Goal: Task Accomplishment & Management: Complete application form

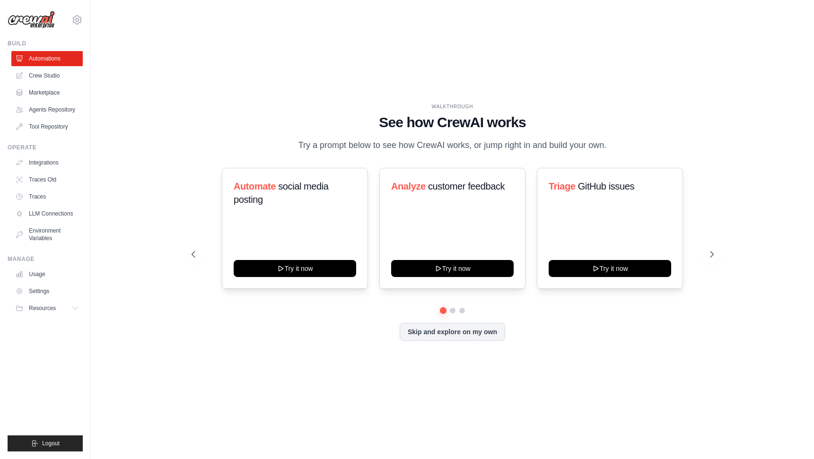
click at [168, 226] on div "WALKTHROUGH See how [PERSON_NAME] works Try a prompt below to see how [PERSON_N…" at bounding box center [452, 229] width 693 height 441
click at [168, 232] on div "WALKTHROUGH See how [PERSON_NAME] works Try a prompt below to see how [PERSON_N…" at bounding box center [452, 229] width 693 height 441
click at [44, 164] on link "Integrations" at bounding box center [47, 162] width 71 height 15
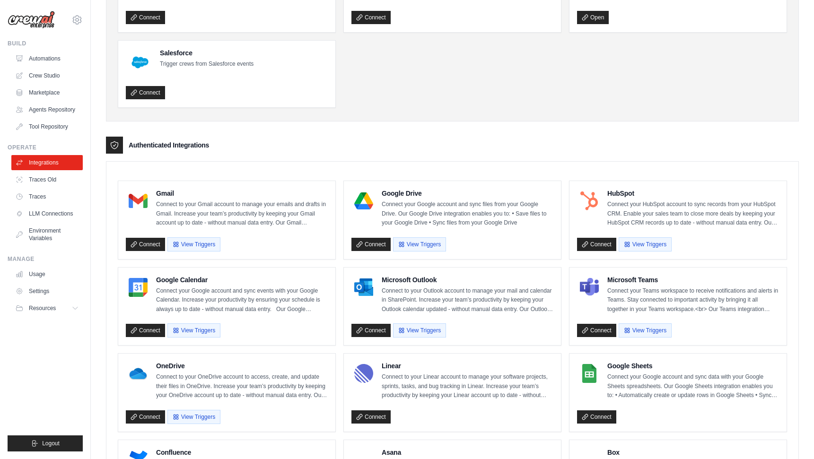
scroll to position [106, 0]
click at [150, 246] on link "Connect" at bounding box center [145, 244] width 39 height 13
click at [379, 242] on link "Connect" at bounding box center [371, 244] width 39 height 13
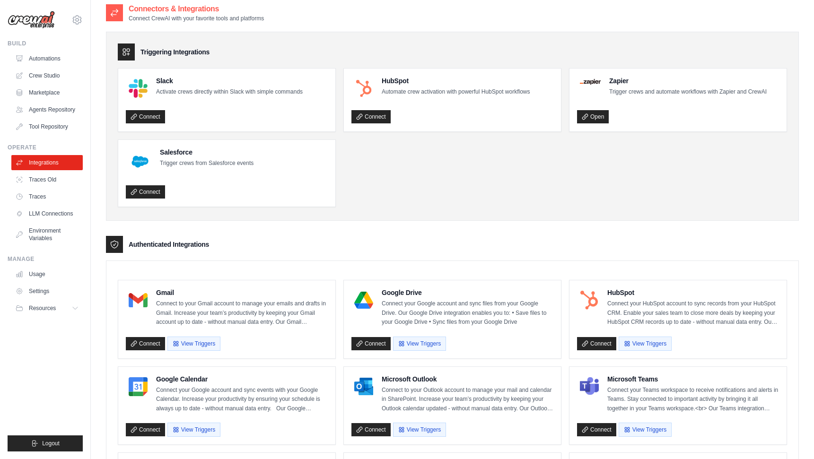
scroll to position [0, 0]
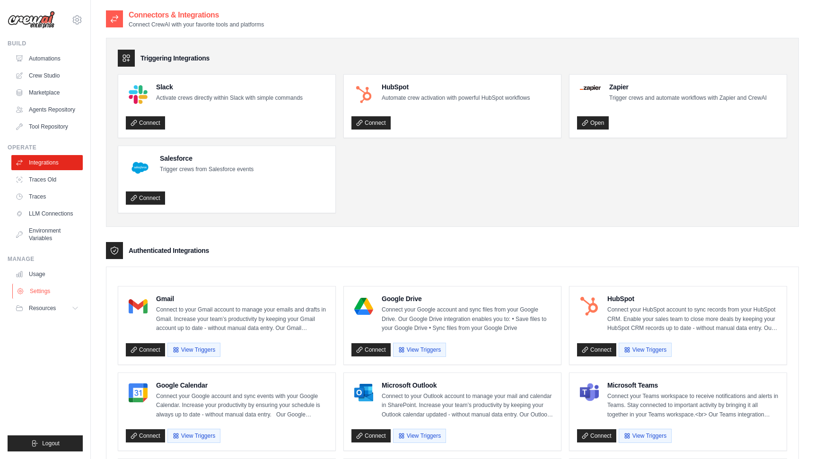
click at [38, 291] on link "Settings" at bounding box center [47, 291] width 71 height 15
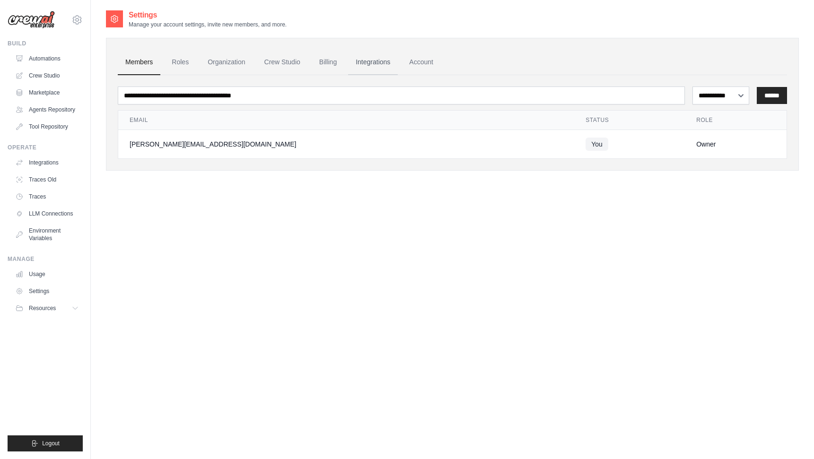
click at [378, 61] on link "Integrations" at bounding box center [373, 63] width 50 height 26
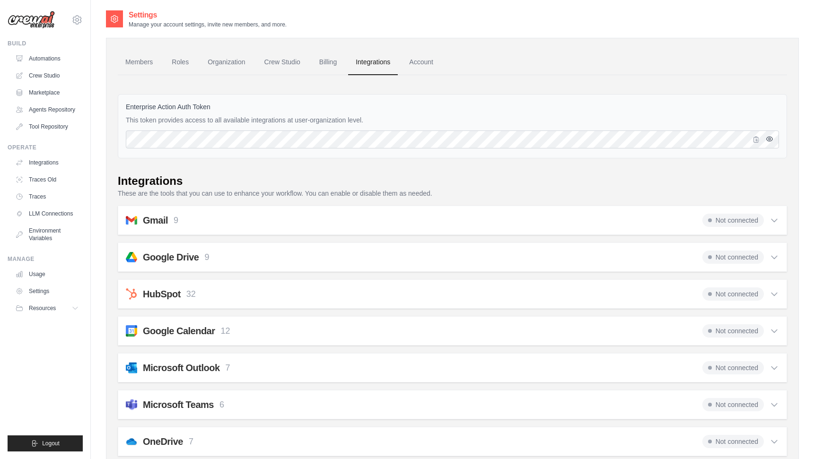
click at [770, 140] on icon "button" at bounding box center [770, 139] width 8 height 8
click at [758, 139] on icon "button" at bounding box center [757, 139] width 8 height 8
click at [44, 59] on link "Automations" at bounding box center [47, 58] width 71 height 15
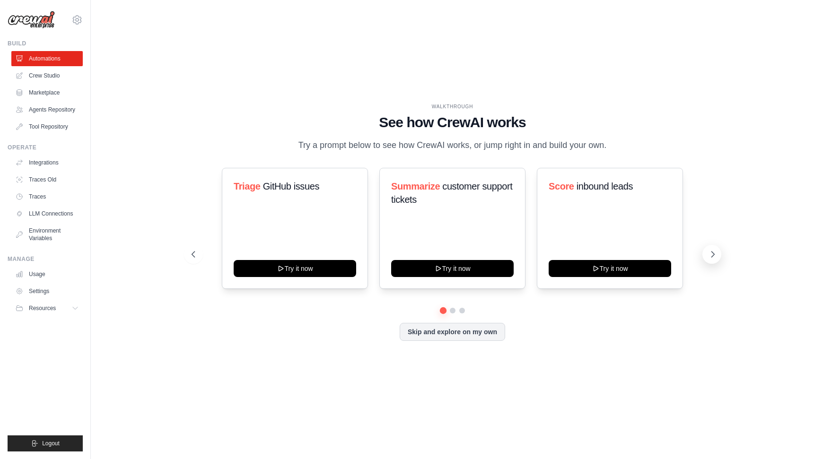
click at [714, 254] on icon at bounding box center [713, 255] width 3 height 6
click at [451, 333] on button "Skip and explore on my own" at bounding box center [453, 331] width 106 height 18
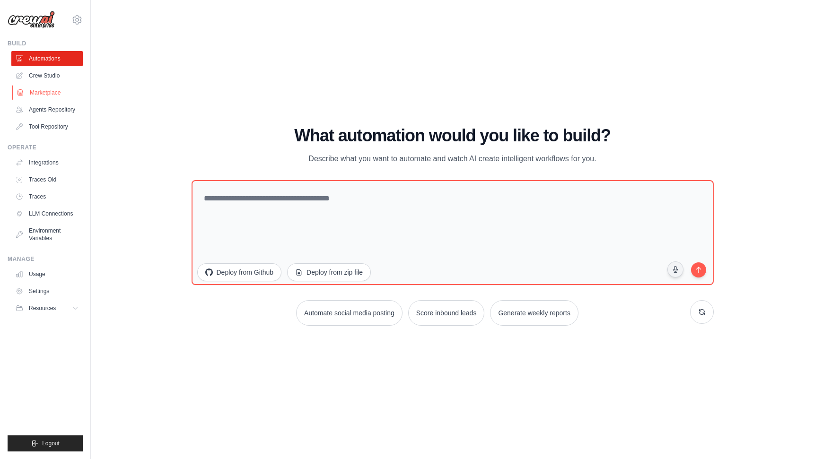
click at [42, 92] on link "Marketplace" at bounding box center [47, 92] width 71 height 15
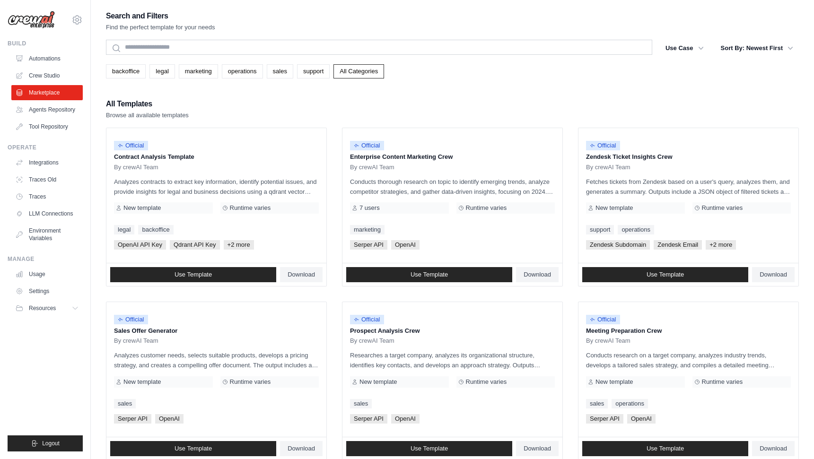
click at [100, 212] on div "Search and Filters Find the perfect template for your needs Search Use Case bac…" at bounding box center [453, 432] width 724 height 847
click at [100, 208] on div "Search and Filters Find the perfect template for your needs Search Use Case bac…" at bounding box center [453, 432] width 724 height 847
click at [749, 49] on button "Sort By: Newest First" at bounding box center [757, 47] width 84 height 17
click at [787, 48] on icon "button" at bounding box center [790, 47] width 9 height 9
click at [733, 50] on button "Sort By: Newest First" at bounding box center [757, 47] width 84 height 17
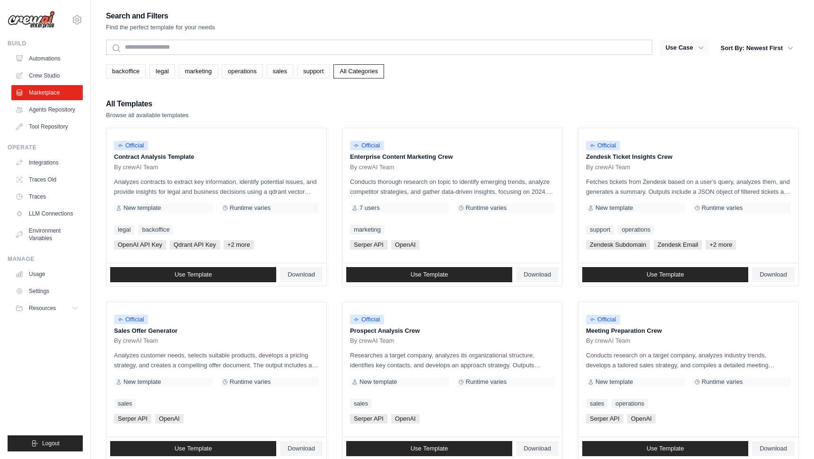
click at [694, 41] on button "Use Case" at bounding box center [685, 47] width 50 height 17
click at [752, 47] on button "Sort By: Newest First" at bounding box center [757, 47] width 84 height 17
click at [335, 209] on ul "Official Contract Analysis Template By crewAI Team Analyzes contracts to extrac…" at bounding box center [452, 468] width 693 height 681
click at [727, 47] on button "Sort By: Newest First" at bounding box center [757, 47] width 84 height 17
click at [770, 45] on button "Sort By: Newest First" at bounding box center [757, 47] width 84 height 17
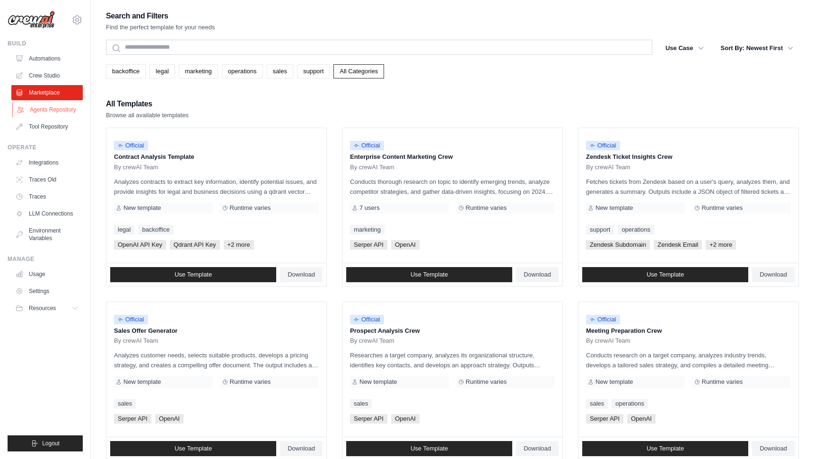
click at [44, 110] on link "Agents Repository" at bounding box center [47, 109] width 71 height 15
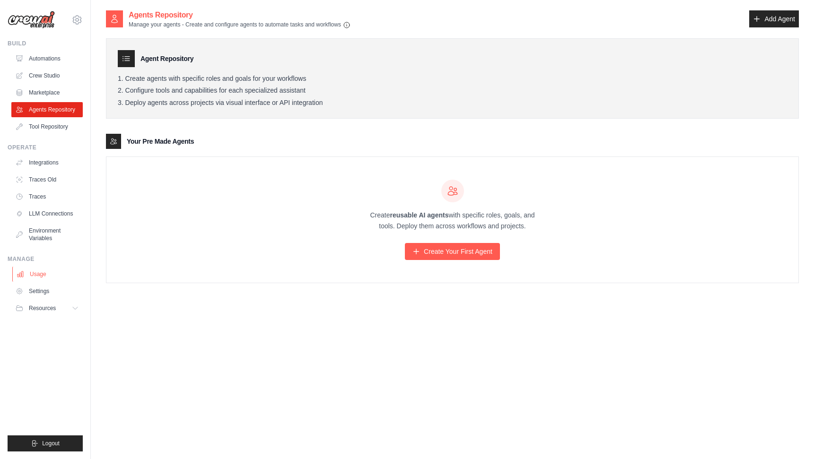
click at [37, 275] on link "Usage" at bounding box center [47, 274] width 71 height 15
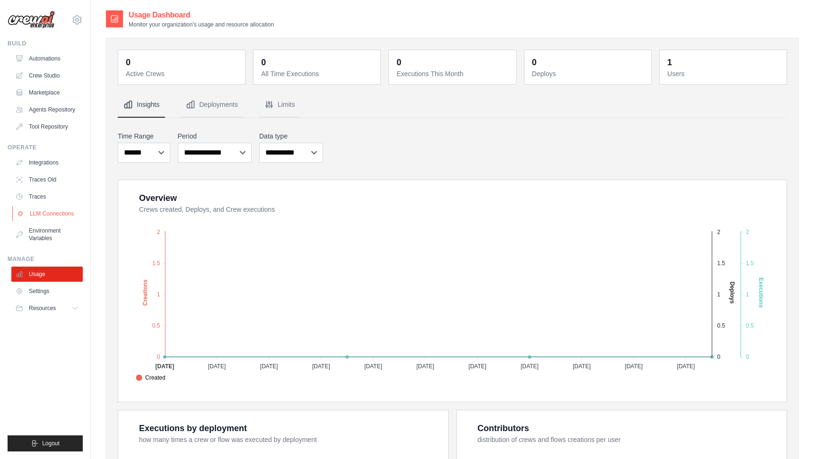
click at [47, 214] on link "LLM Connections" at bounding box center [47, 213] width 71 height 15
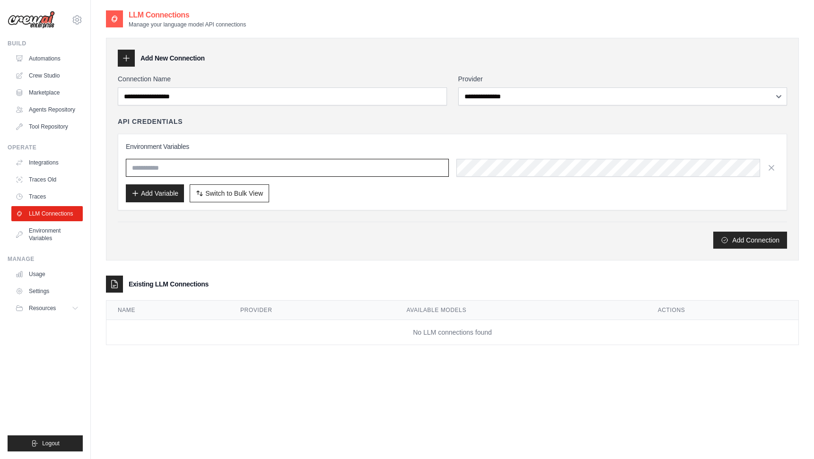
click at [159, 165] on input "text" at bounding box center [287, 168] width 323 height 18
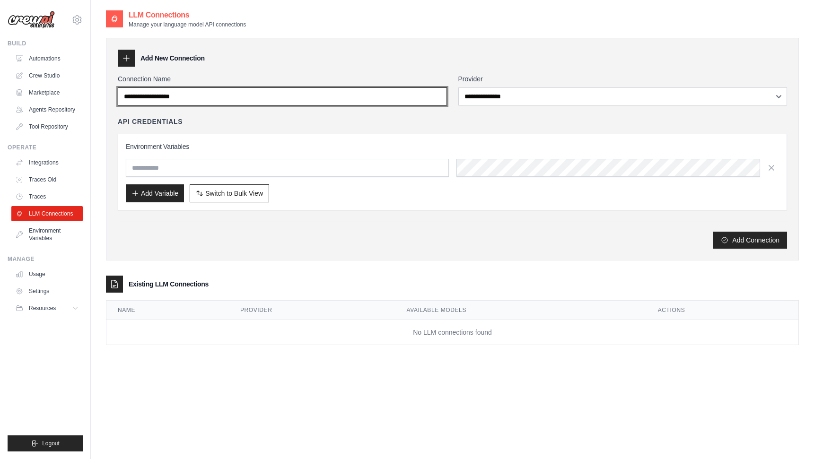
click at [263, 94] on input "Connection Name" at bounding box center [282, 97] width 329 height 18
type input "******"
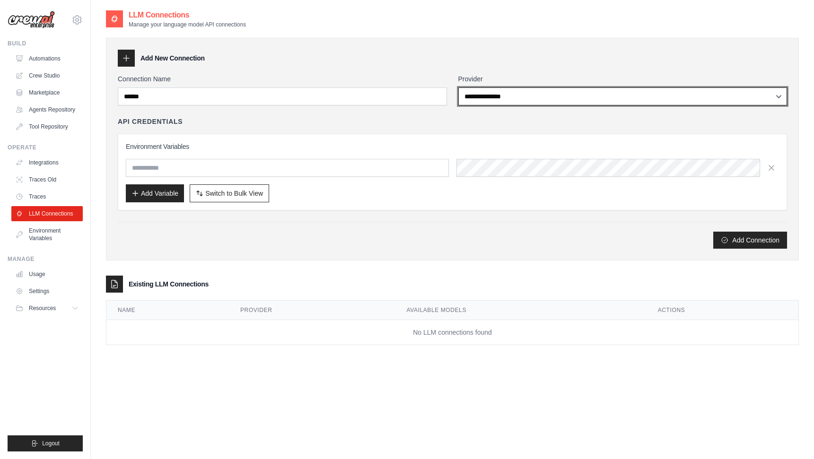
click at [492, 97] on select "**********" at bounding box center [623, 97] width 329 height 18
select select "******"
click at [459, 88] on select "**********" at bounding box center [623, 97] width 329 height 18
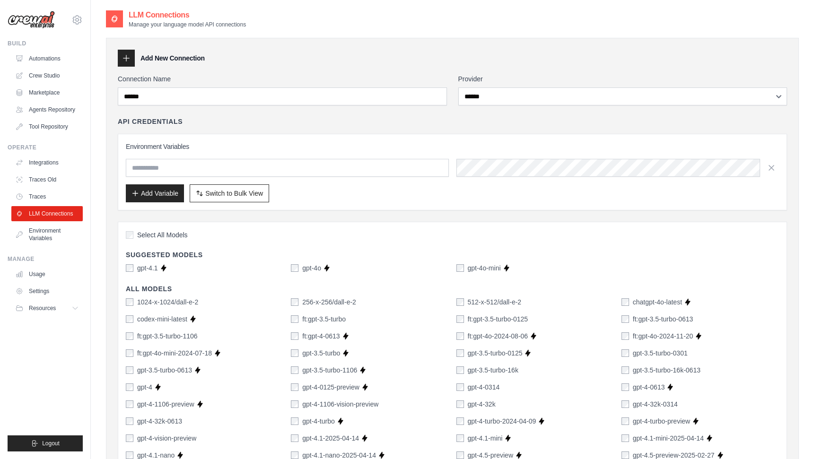
click at [225, 169] on input "text" at bounding box center [287, 168] width 323 height 18
click at [322, 174] on input "text" at bounding box center [287, 168] width 323 height 18
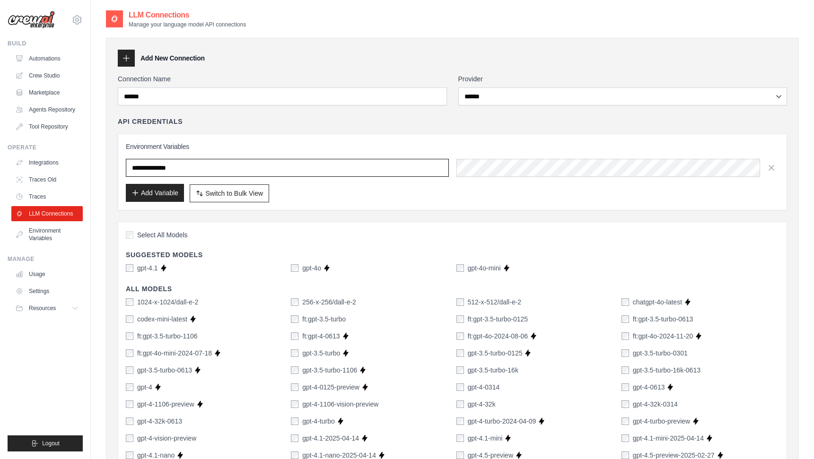
type input "**********"
click at [154, 194] on button "Add Variable" at bounding box center [155, 193] width 58 height 18
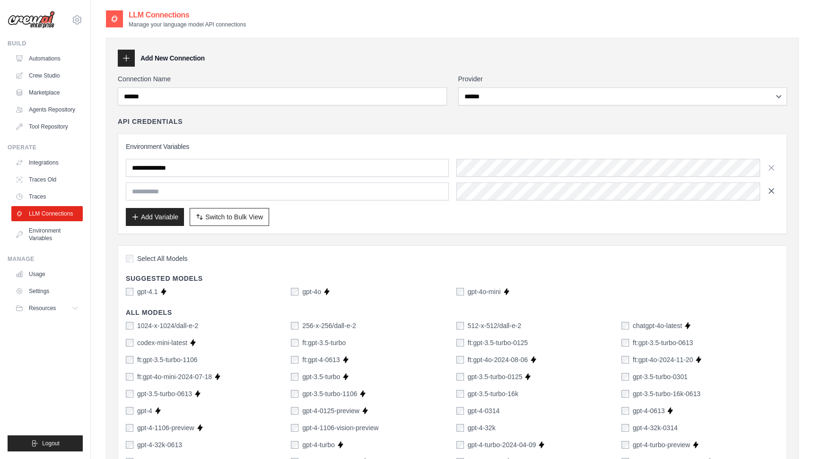
click at [769, 192] on icon "button" at bounding box center [771, 190] width 9 height 9
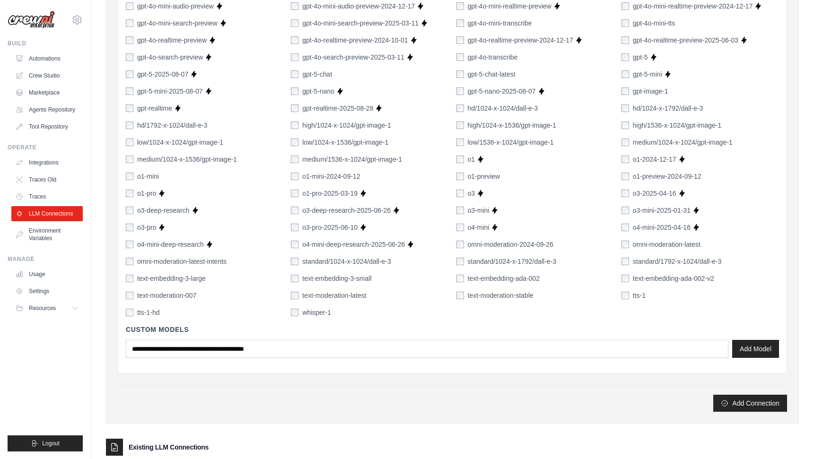
scroll to position [574, 0]
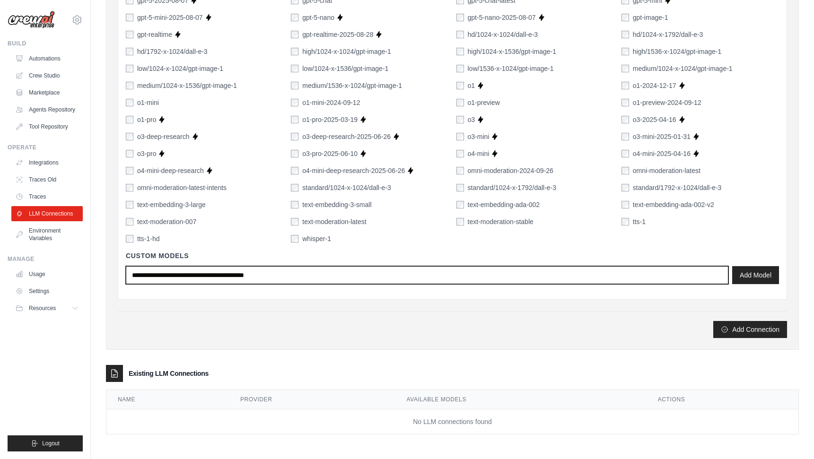
click at [376, 274] on input "text" at bounding box center [427, 275] width 603 height 18
